Goal: Task Accomplishment & Management: Use online tool/utility

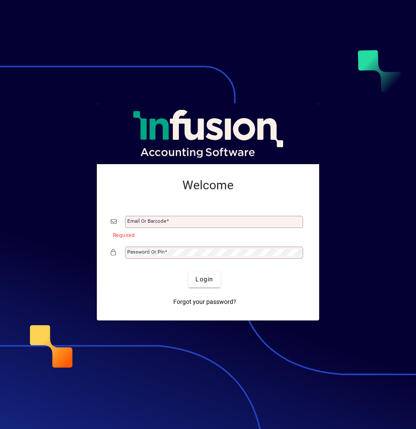
click at [274, 27] on div at bounding box center [208, 214] width 416 height 429
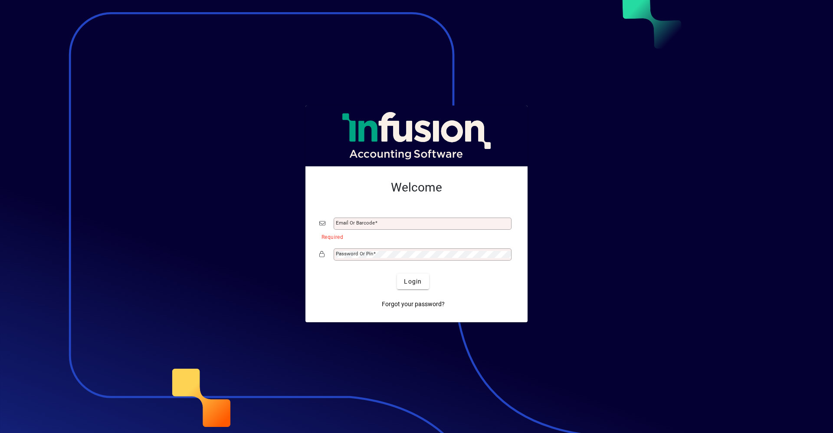
click at [377, 227] on div "Email or Barcode" at bounding box center [423, 223] width 178 height 12
type input "**********"
click at [397, 273] on button "Login" at bounding box center [413, 281] width 32 height 16
